Goal: Task Accomplishment & Management: Manage account settings

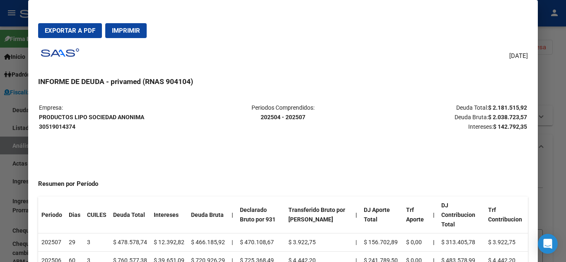
click at [17, 152] on div at bounding box center [283, 131] width 566 height 262
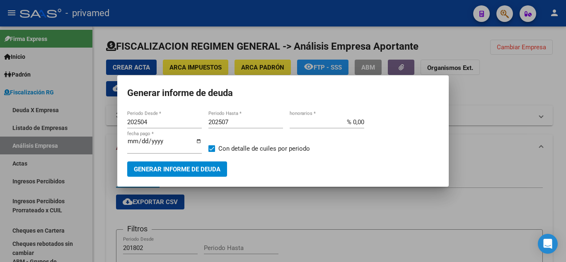
click at [42, 165] on div at bounding box center [283, 131] width 566 height 262
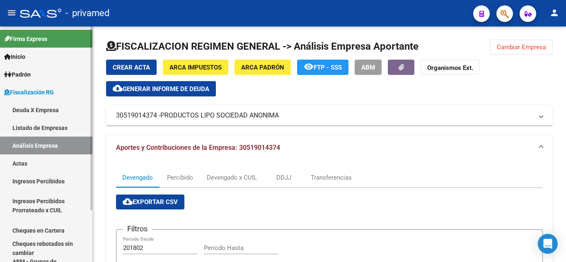
click at [42, 165] on link "Actas" at bounding box center [46, 163] width 92 height 18
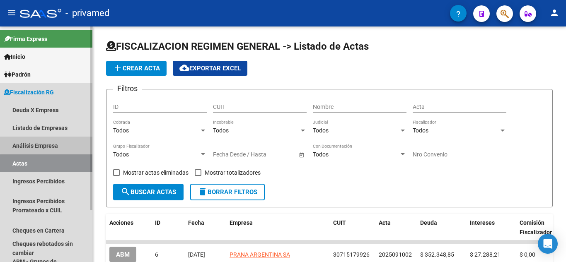
click at [73, 143] on link "Análisis Empresa" at bounding box center [46, 146] width 92 height 18
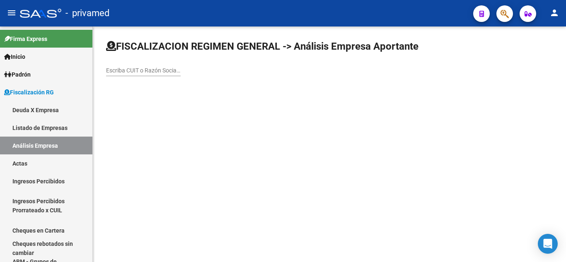
click at [135, 75] on div "Escriba CUIT o Razón Social para buscar" at bounding box center [143, 68] width 75 height 17
click at [135, 74] on input "Escriba CUIT o Razón Social para buscar" at bounding box center [143, 70] width 75 height 7
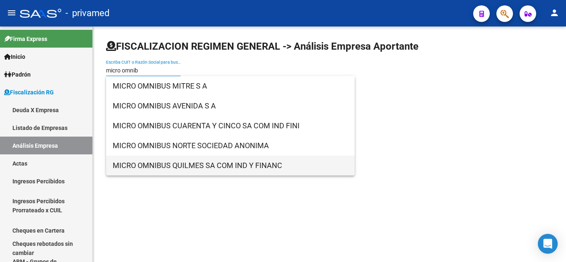
type input "micro omnib"
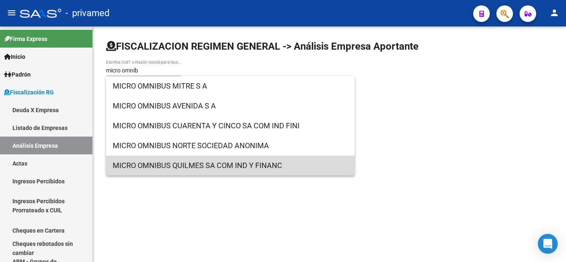
click at [170, 157] on span "MICRO OMNIBUS QUILMES SA COM IND Y FINANC" at bounding box center [230, 166] width 235 height 20
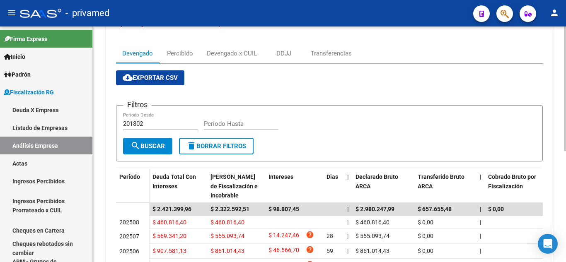
scroll to position [83, 0]
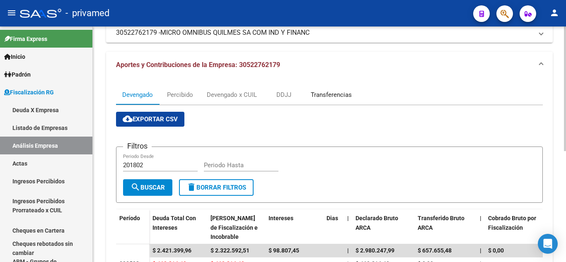
click at [329, 91] on div "Transferencias" at bounding box center [331, 94] width 41 height 9
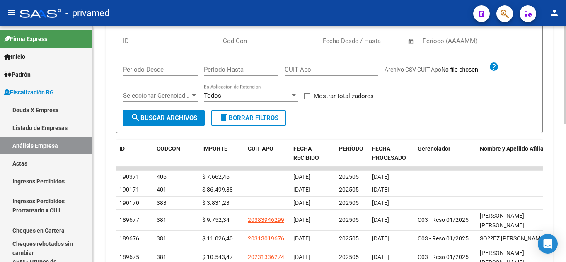
scroll to position [249, 0]
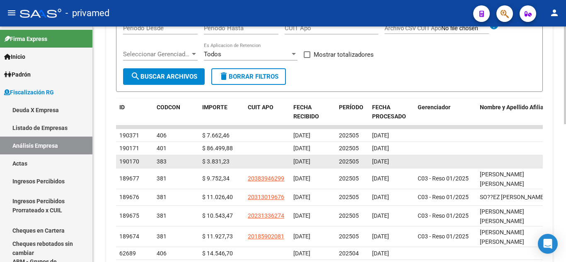
drag, startPoint x: 205, startPoint y: 157, endPoint x: 237, endPoint y: 158, distance: 31.5
click at [237, 158] on datatable-body-cell "$ 3.831,23" at bounding box center [222, 161] width 46 height 13
click at [237, 158] on div "$ 3.831,23" at bounding box center [221, 162] width 39 height 10
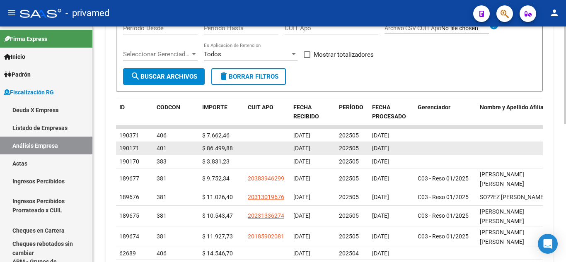
drag, startPoint x: 199, startPoint y: 149, endPoint x: 243, endPoint y: 149, distance: 44.3
click at [243, 149] on datatable-body-cell "$ 86.499,88" at bounding box center [222, 148] width 46 height 13
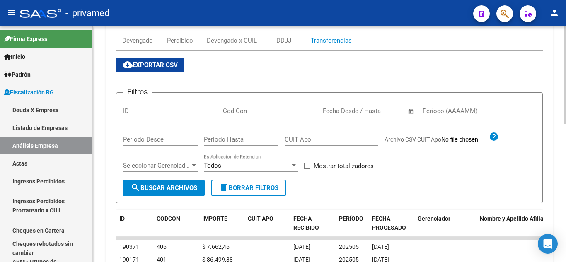
scroll to position [124, 0]
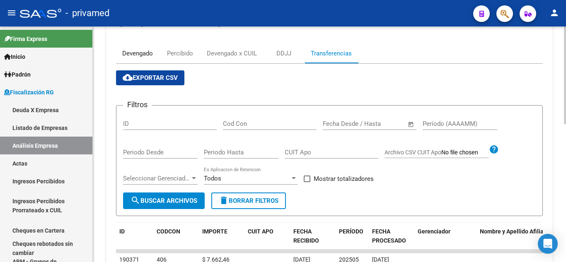
click at [146, 53] on div "Devengado" at bounding box center [137, 53] width 31 height 9
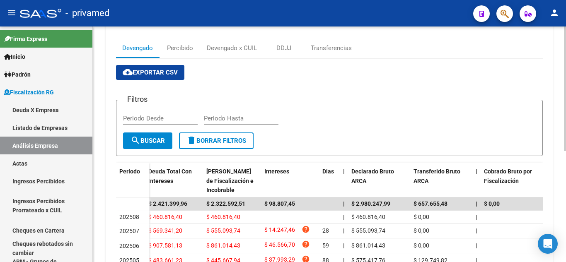
scroll to position [0, 0]
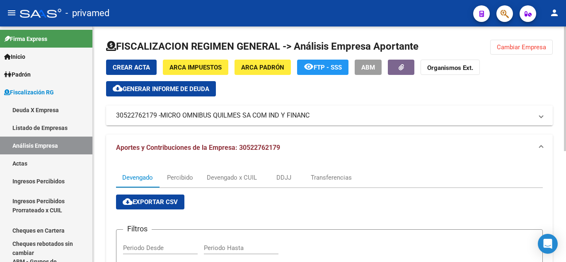
click at [202, 111] on span "MICRO OMNIBUS QUILMES SA COM IND Y FINANC" at bounding box center [234, 115] width 149 height 9
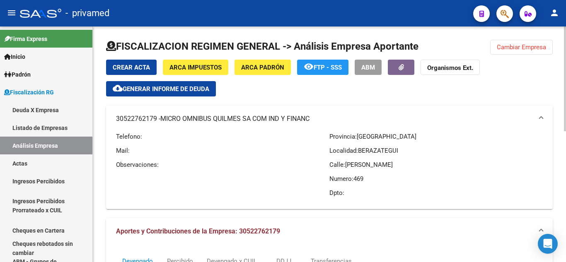
click at [367, 69] on span "ABM" at bounding box center [368, 67] width 14 height 7
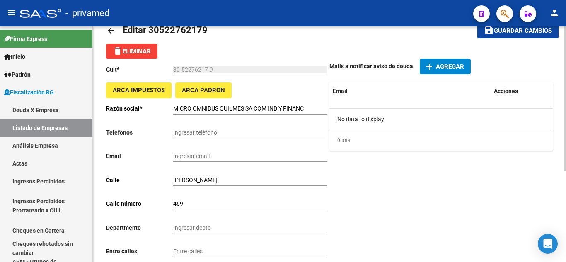
scroll to position [41, 0]
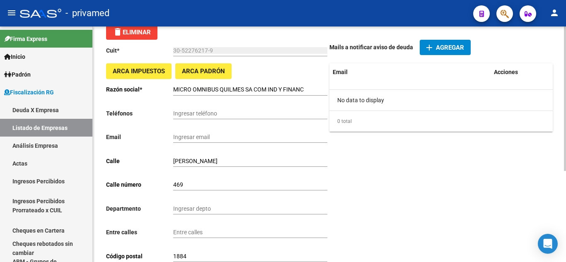
drag, startPoint x: 207, startPoint y: 170, endPoint x: 209, endPoint y: 139, distance: 31.1
click at [209, 140] on div "Ingresar email" at bounding box center [250, 134] width 154 height 17
click at [210, 138] on input "Ingresar email" at bounding box center [250, 137] width 154 height 7
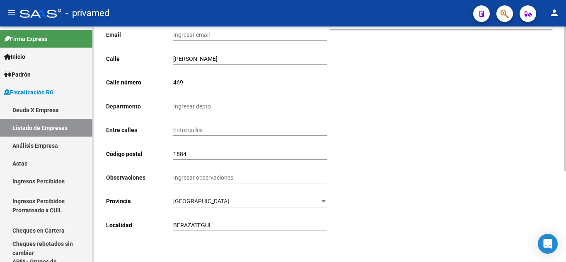
scroll to position [149, 0]
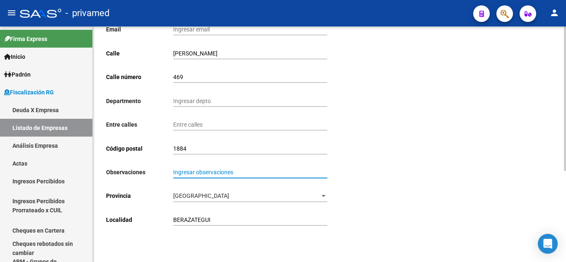
click at [210, 171] on input "Ingresar observaciones" at bounding box center [250, 172] width 154 height 7
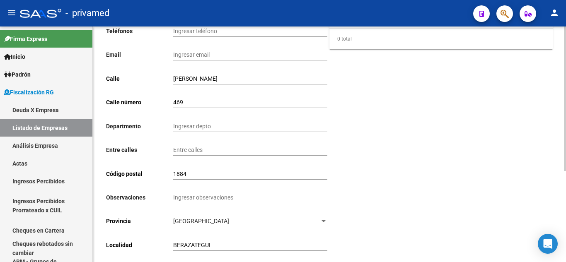
scroll to position [124, 0]
click at [221, 203] on div "Ingresar observaciones" at bounding box center [250, 194] width 154 height 17
click at [215, 196] on input "Ingresar observaciones" at bounding box center [250, 197] width 154 height 7
type input "SUELEN PAGAR TARDE"
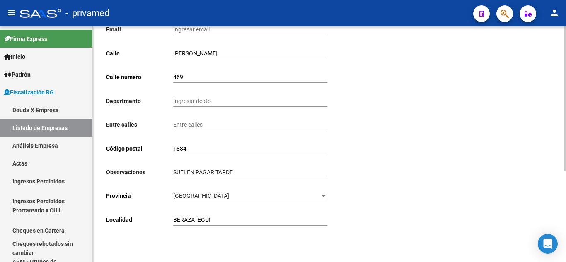
scroll to position [0, 0]
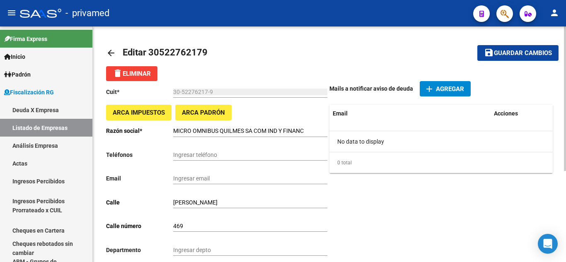
click at [536, 54] on span "Guardar cambios" at bounding box center [523, 53] width 58 height 7
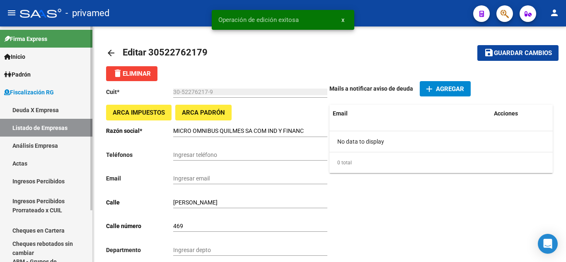
click at [36, 150] on link "Análisis Empresa" at bounding box center [46, 146] width 92 height 18
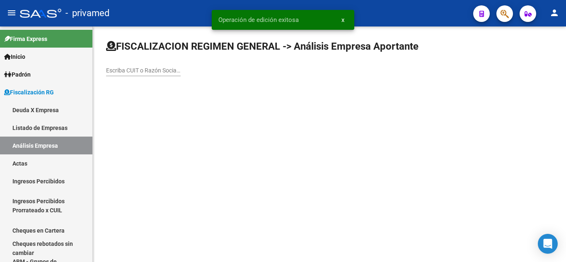
click at [143, 67] on input "Escriba CUIT o Razón Social para buscar" at bounding box center [143, 70] width 75 height 7
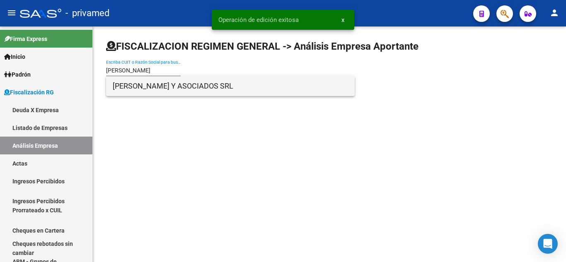
type input "[PERSON_NAME]"
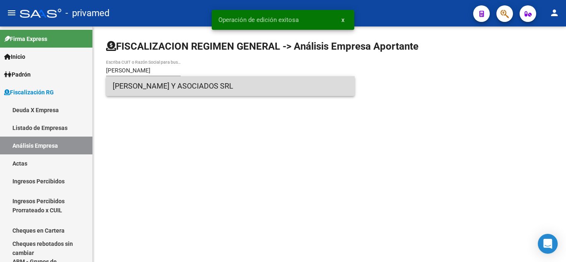
click at [143, 82] on span "[PERSON_NAME] Y ASOCIADOS SRL" at bounding box center [230, 86] width 235 height 20
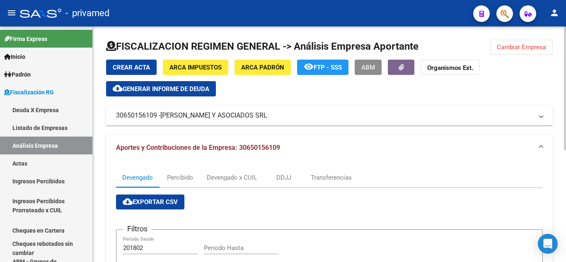
click at [360, 72] on button "ABM" at bounding box center [368, 67] width 27 height 15
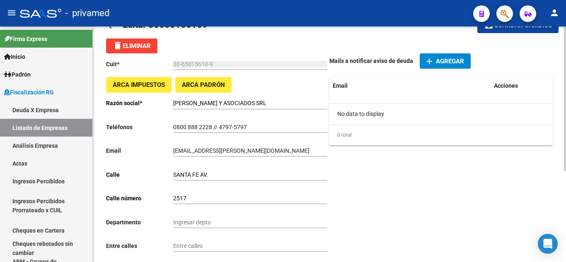
scroll to position [41, 0]
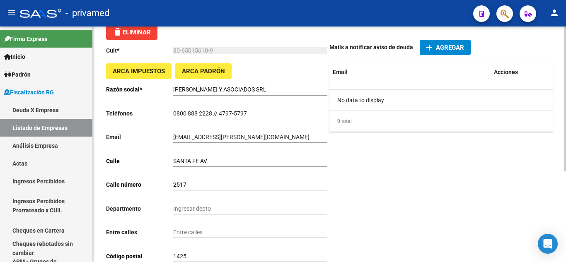
click at [252, 113] on input "0800 888 2228 // 4797-5797" at bounding box center [250, 113] width 154 height 7
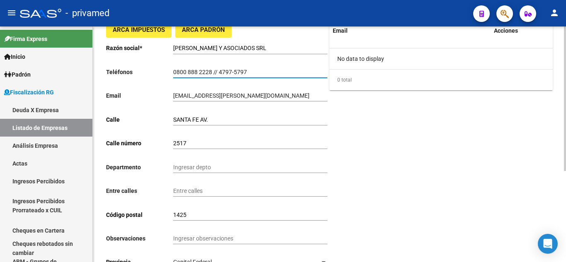
scroll to position [124, 0]
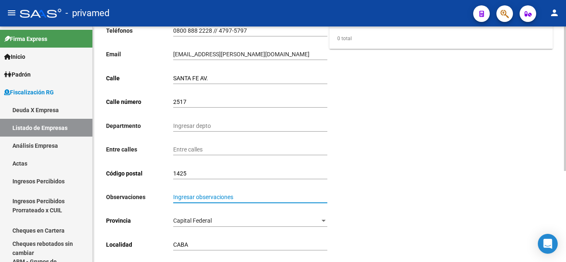
click at [196, 195] on input "Ingresar observaciones" at bounding box center [250, 197] width 154 height 7
click at [204, 198] on input "Contador: [PERSON_NAME]" at bounding box center [250, 197] width 154 height 7
type input "Contador: [PERSON_NAME]"
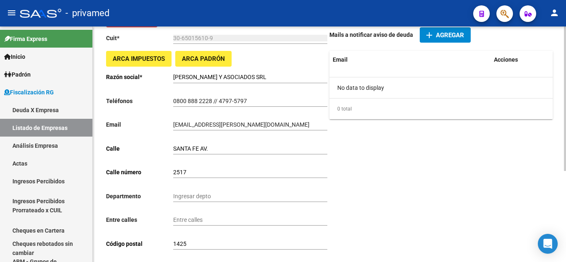
scroll to position [0, 0]
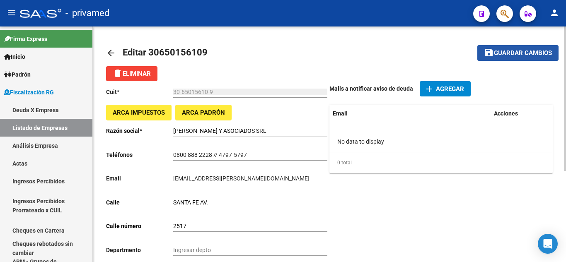
click at [504, 53] on span "Guardar cambios" at bounding box center [523, 53] width 58 height 7
